Goal: Information Seeking & Learning: Compare options

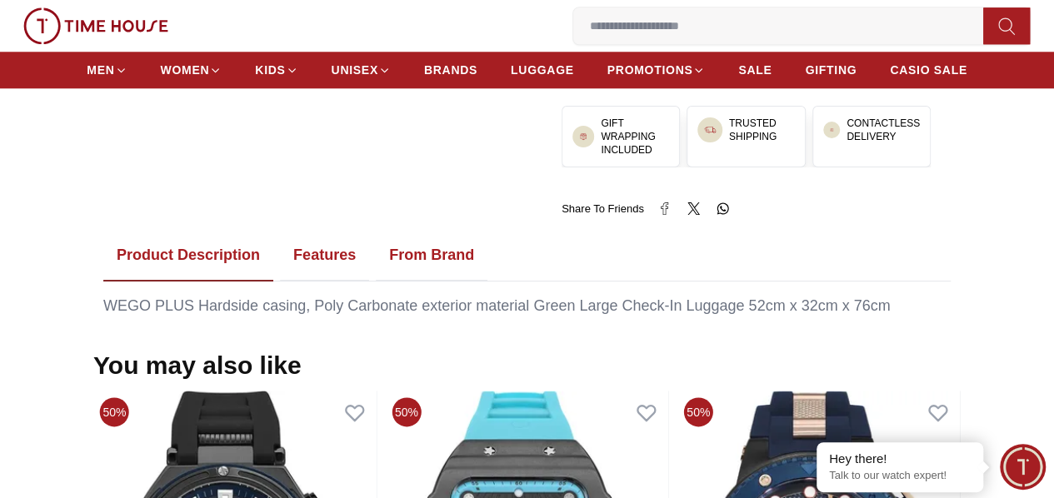
scroll to position [833, 0]
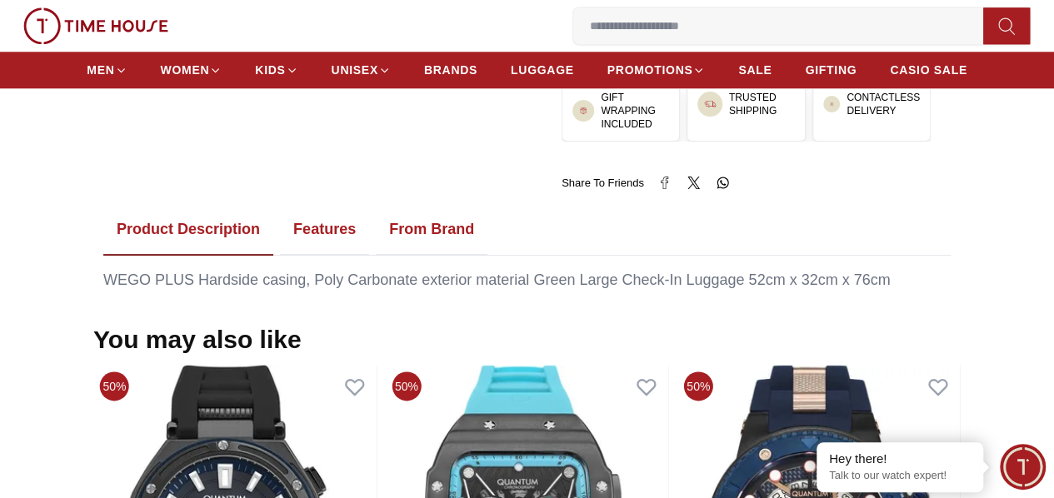
click at [342, 213] on button "Features" at bounding box center [324, 230] width 89 height 52
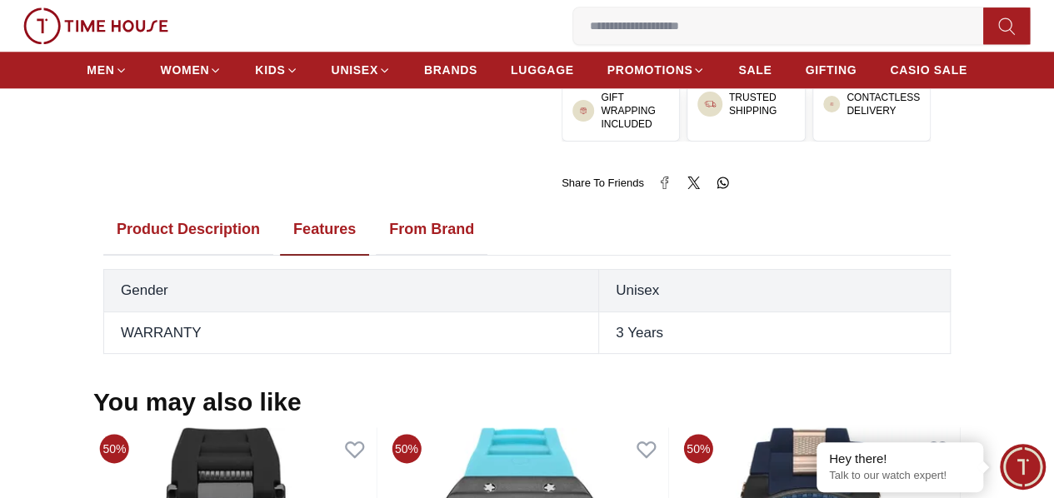
scroll to position [0, 0]
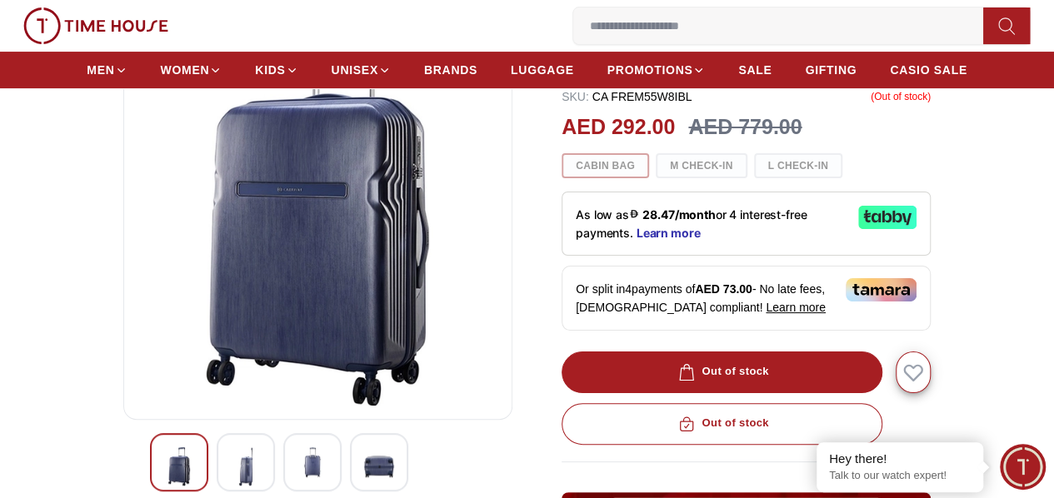
scroll to position [167, 0]
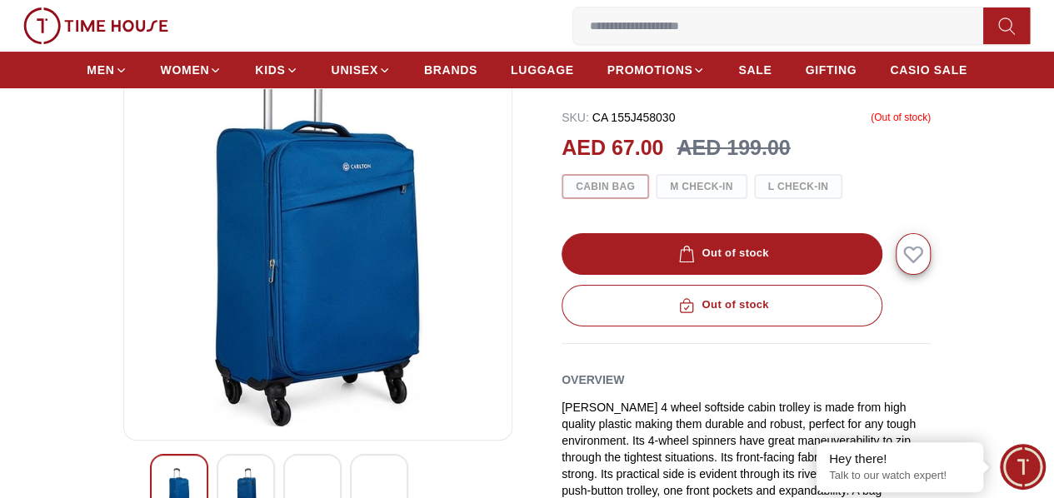
scroll to position [250, 0]
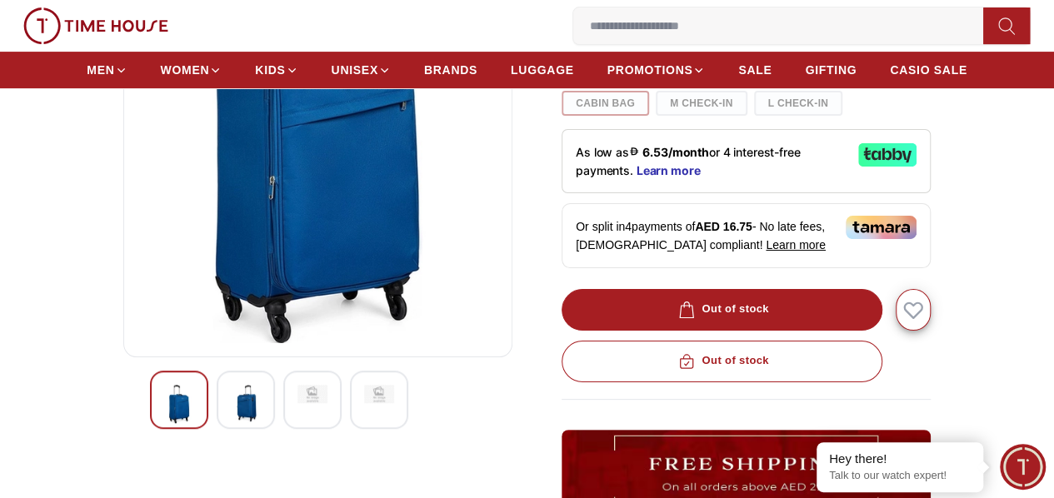
click at [231, 422] on img at bounding box center [246, 404] width 30 height 38
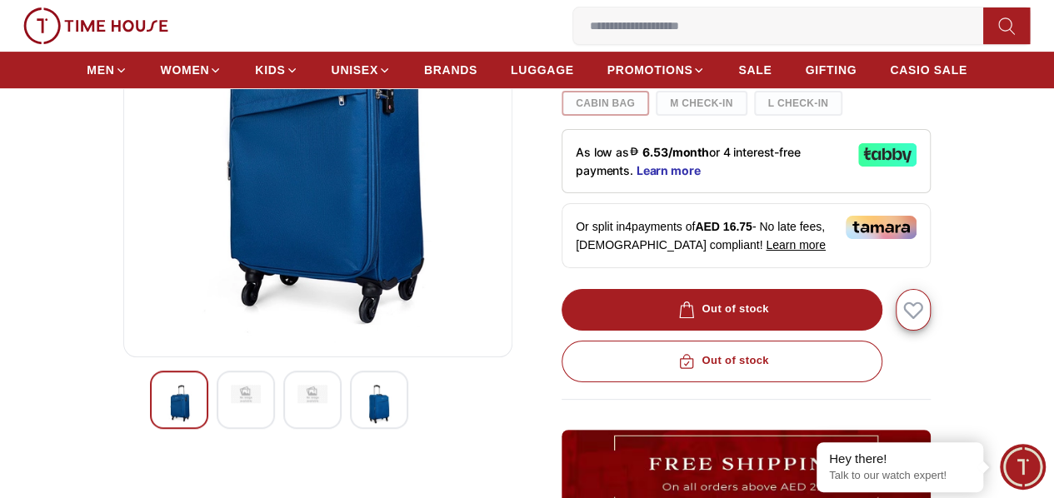
click at [298, 403] on img at bounding box center [313, 394] width 30 height 18
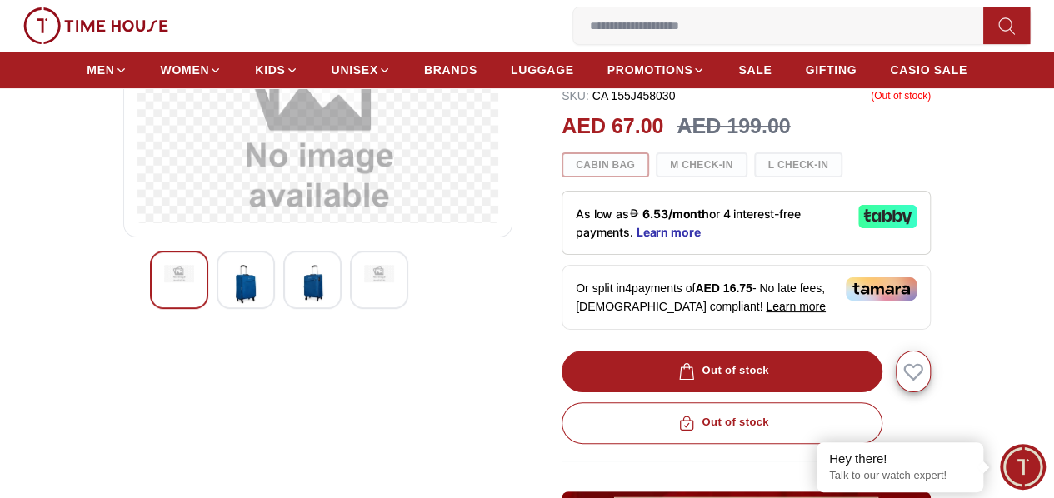
scroll to position [167, 0]
